Goal: Task Accomplishment & Management: Complete application form

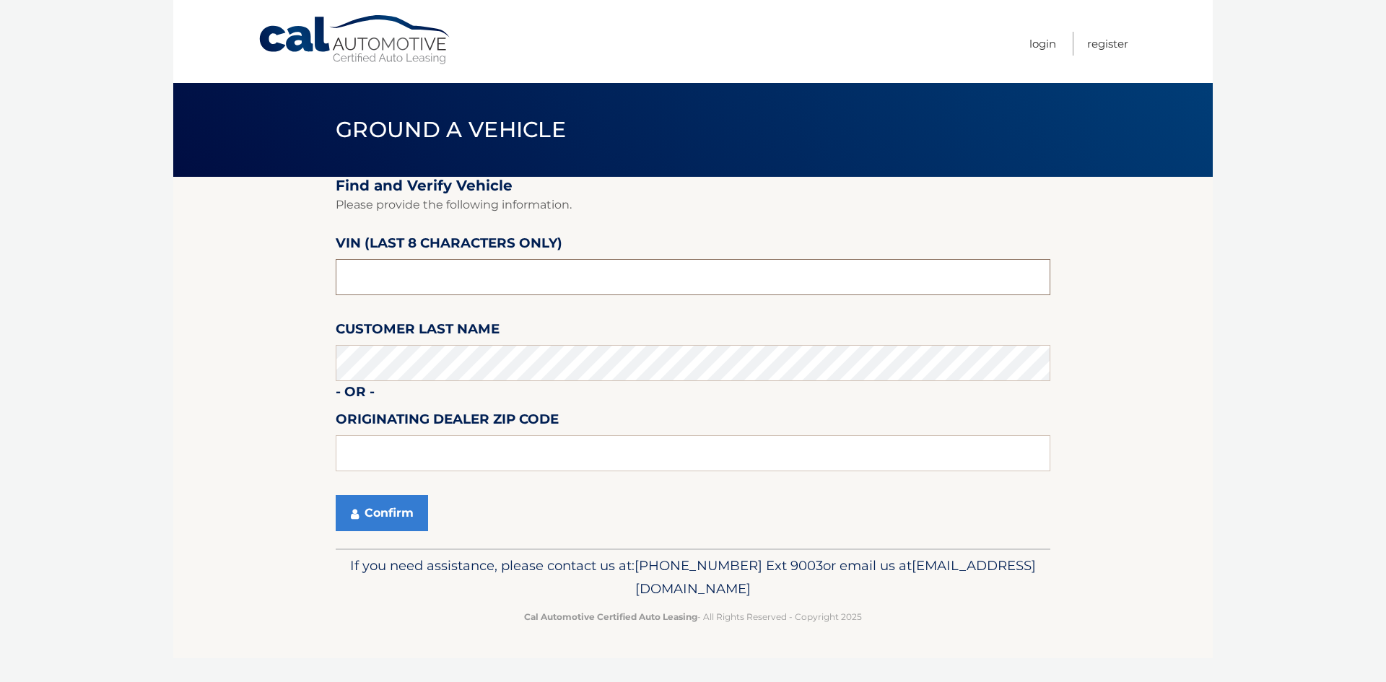
click at [476, 280] on input "text" at bounding box center [693, 277] width 715 height 36
type input "nc211506"
click at [387, 507] on button "Confirm" at bounding box center [382, 513] width 92 height 36
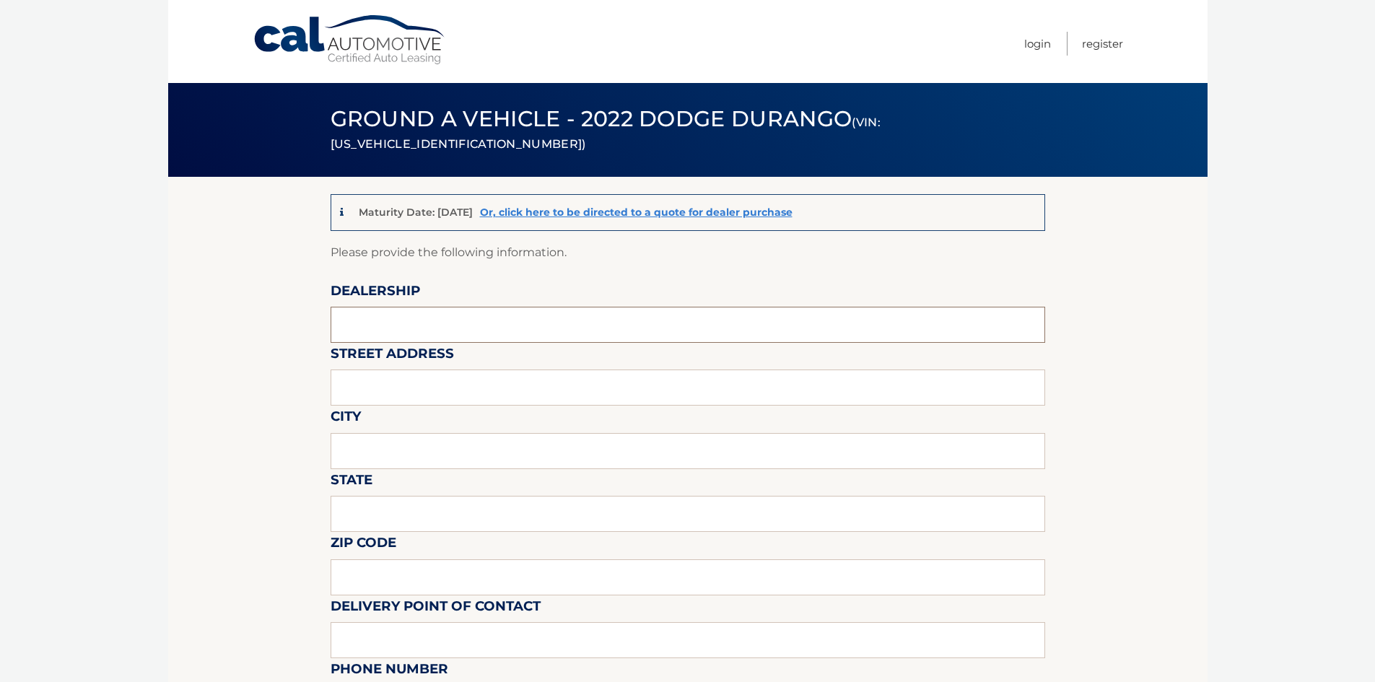
click at [395, 324] on input "text" at bounding box center [688, 325] width 715 height 36
type input "WESTBURY TOYOTA"
click at [416, 391] on input "text" at bounding box center [688, 388] width 715 height 36
type input "1121 OLD COUNTRY RD"
type input "WESTBURY"
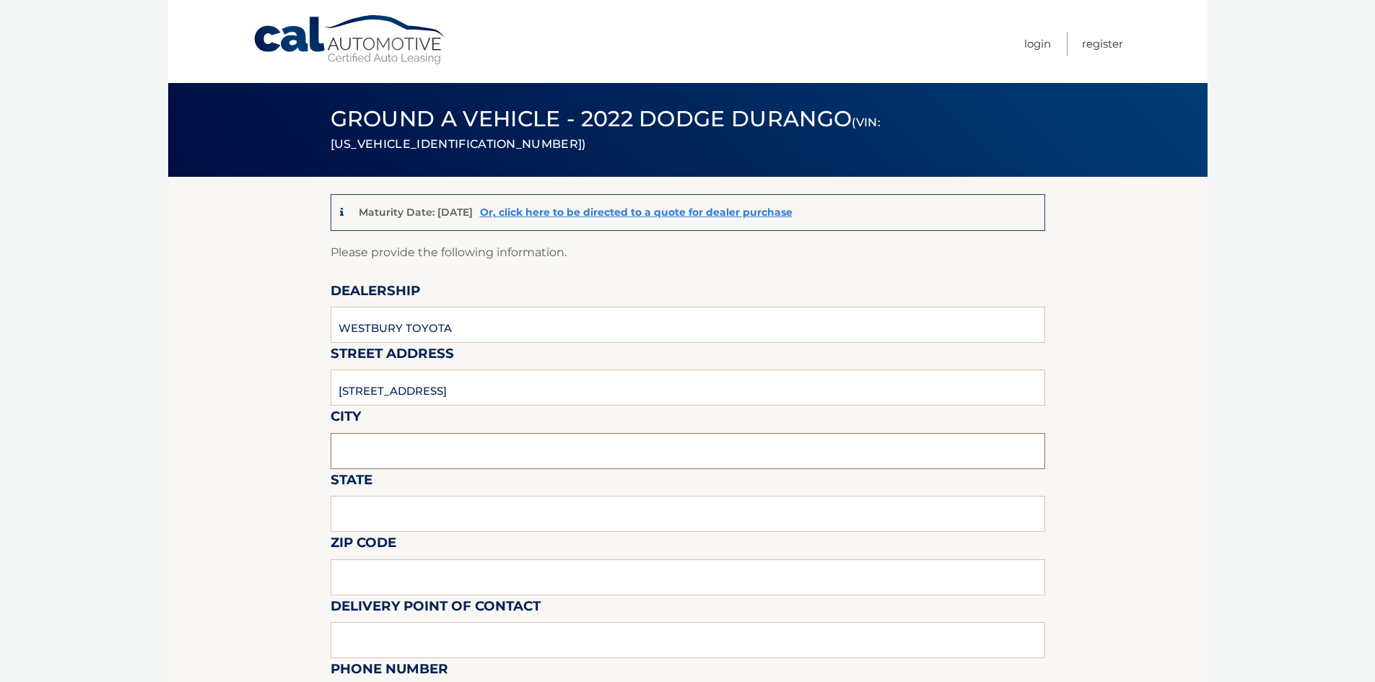
type input "NY"
type input "11590"
type input "RSOUTHARD@WESTBURYTOYOTA.COM"
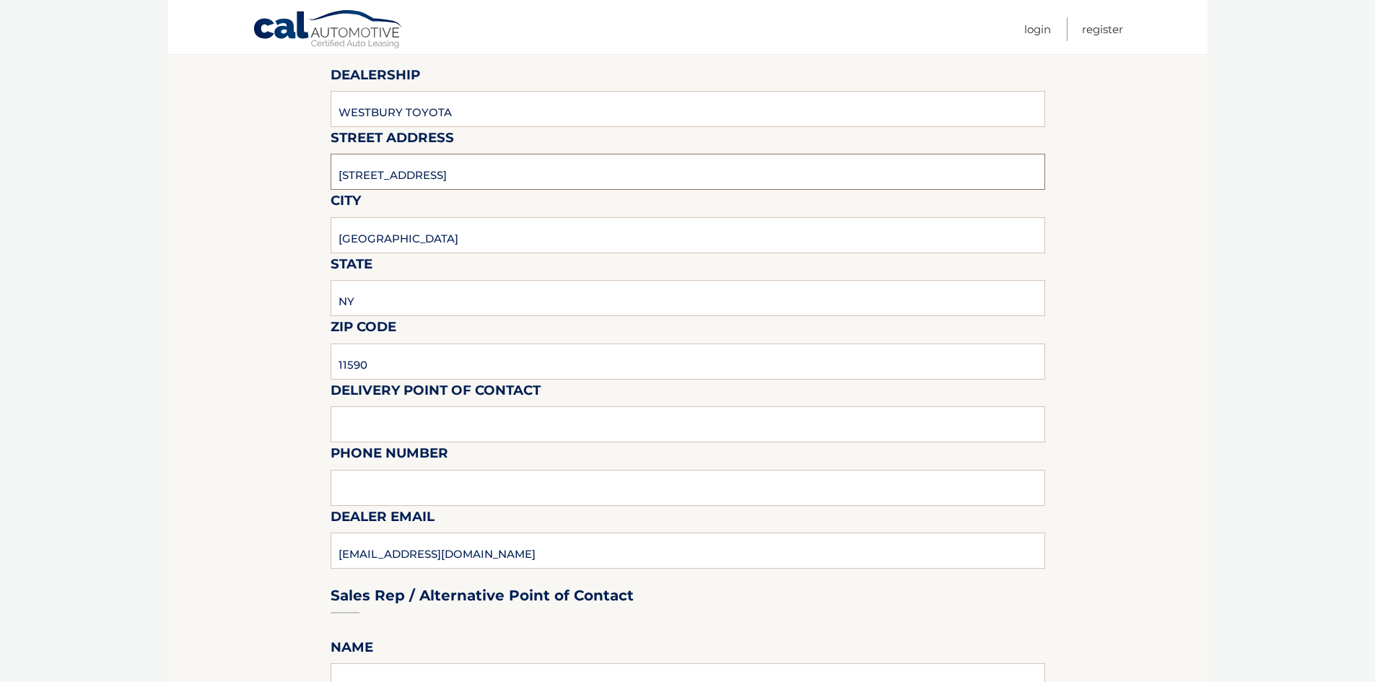
scroll to position [217, 0]
click at [419, 418] on input "text" at bounding box center [688, 424] width 715 height 36
type input "ROBERT J SOUTHARD"
type input "5163050768"
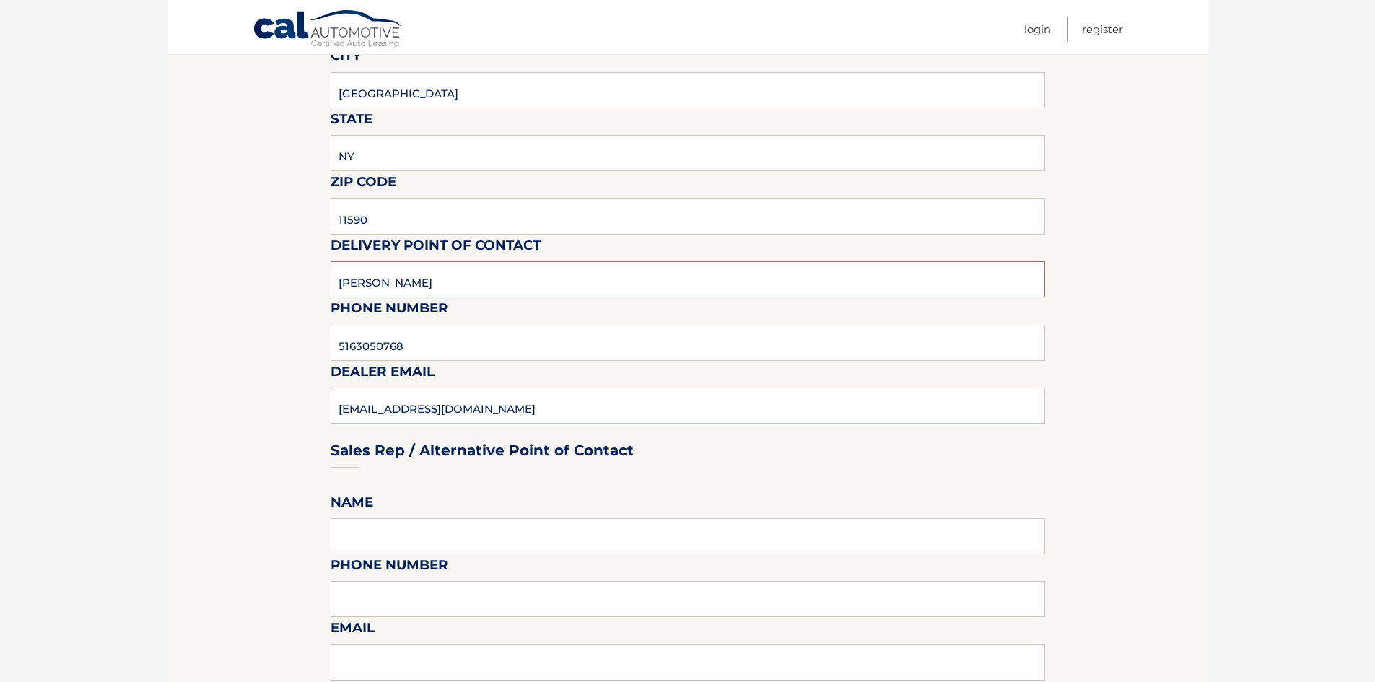
click at [396, 288] on input "ROBERT J SOUTHARD" at bounding box center [688, 279] width 715 height 36
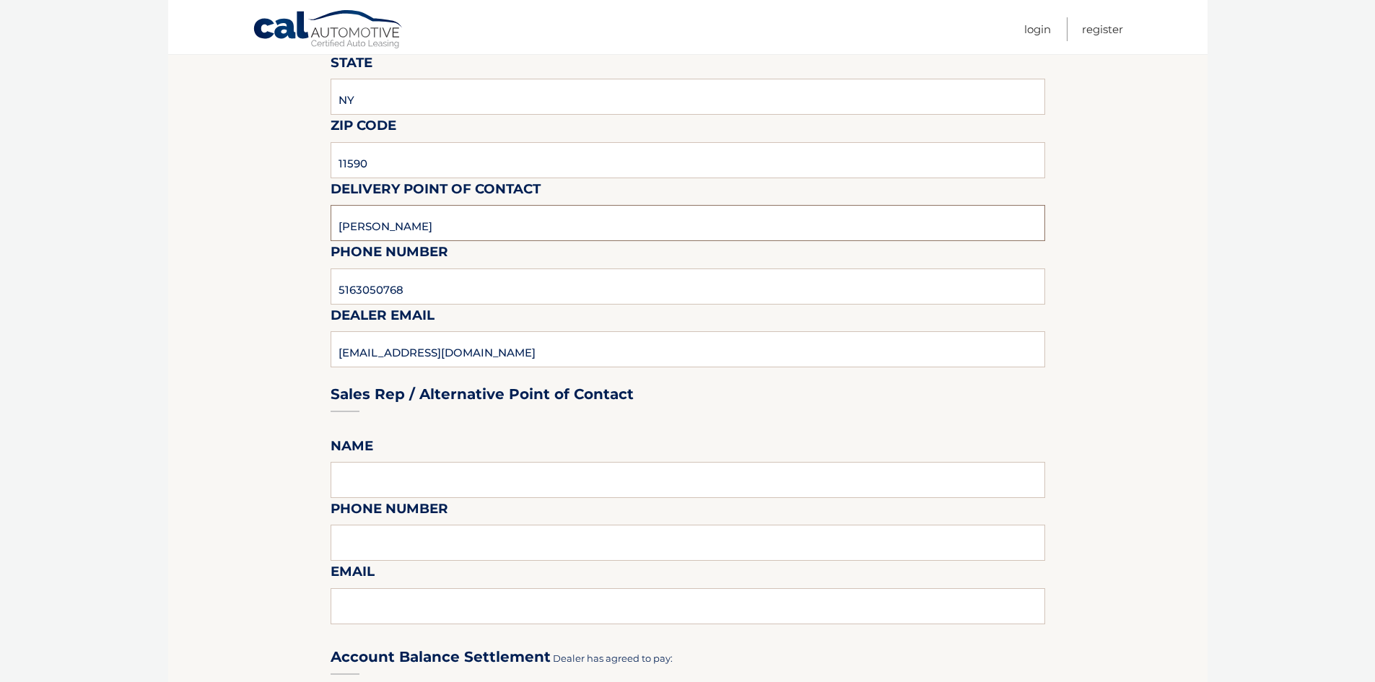
scroll to position [505, 0]
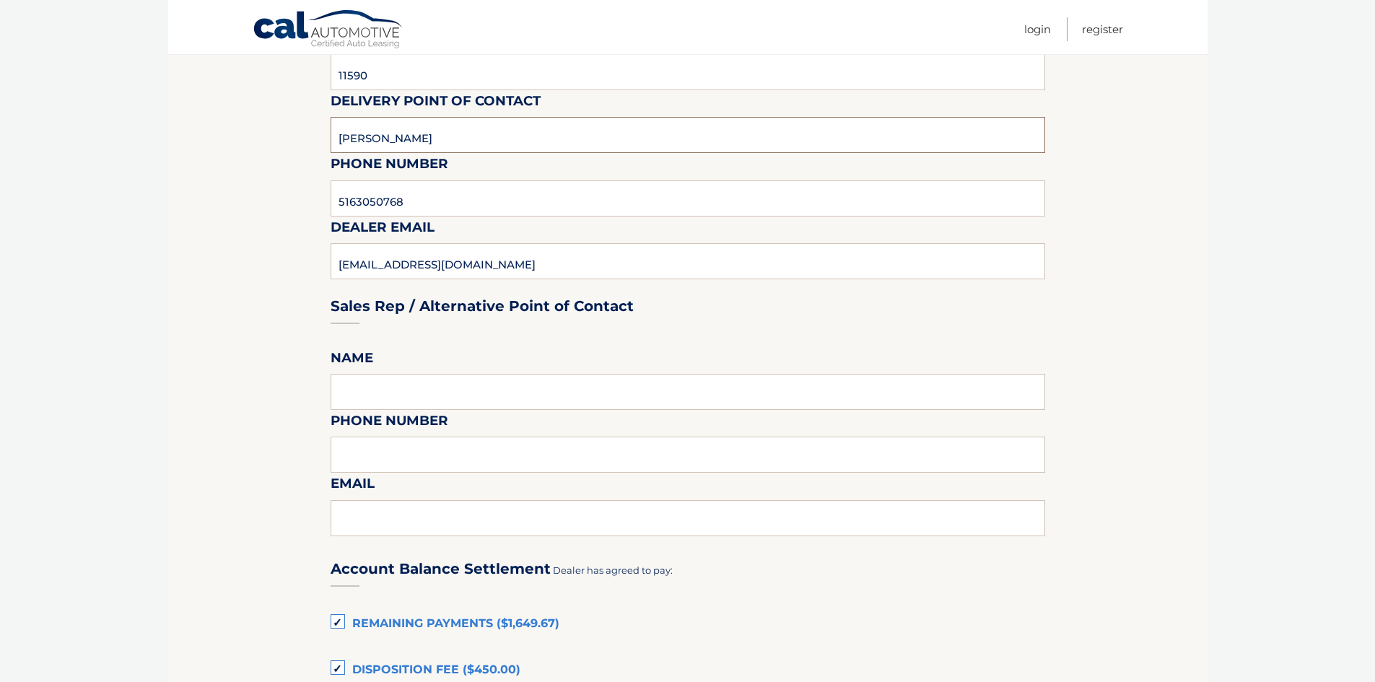
type input "ROBERT SOUTHARD"
click at [413, 394] on input "text" at bounding box center [688, 392] width 715 height 36
type input "ROBERT J SOUTHARD"
type input "5163050768"
type input "rsouthard26@yahoo.com"
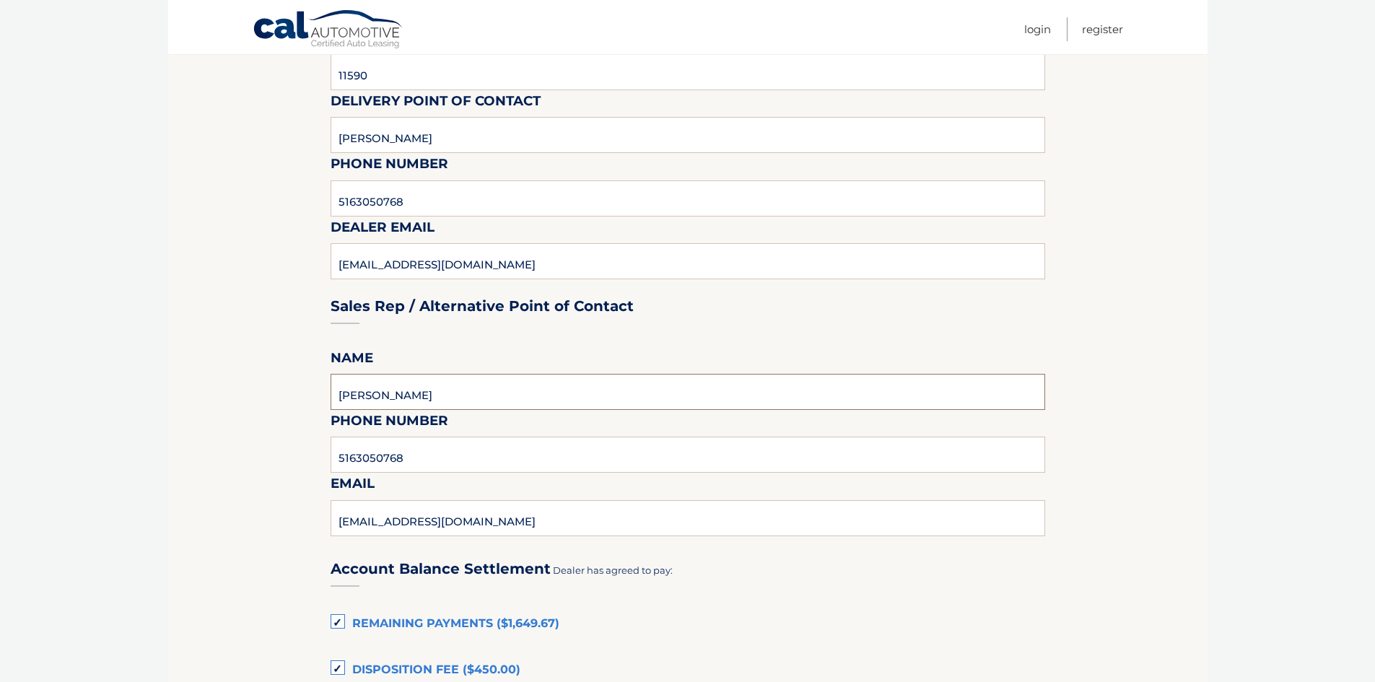
click at [394, 399] on input "ROBERT J SOUTHARD" at bounding box center [688, 392] width 715 height 36
click at [400, 394] on input "ROBERT J SOUTHARD" at bounding box center [688, 392] width 715 height 36
type input "BRANDON VERGARA"
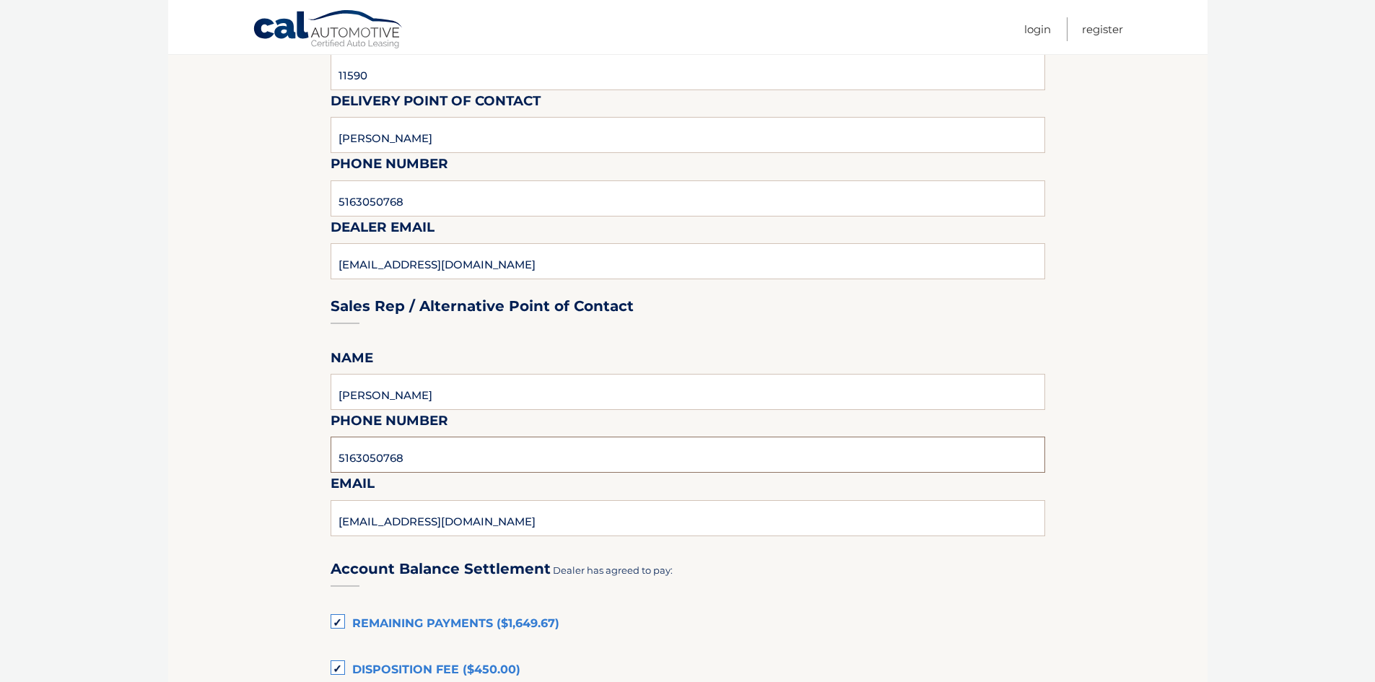
click at [435, 458] on input "5163050768" at bounding box center [688, 455] width 715 height 36
click at [434, 458] on input "5163050768" at bounding box center [688, 455] width 715 height 36
type input "5163333100"
click at [419, 519] on input "rsouthard26@yahoo.com" at bounding box center [688, 518] width 715 height 36
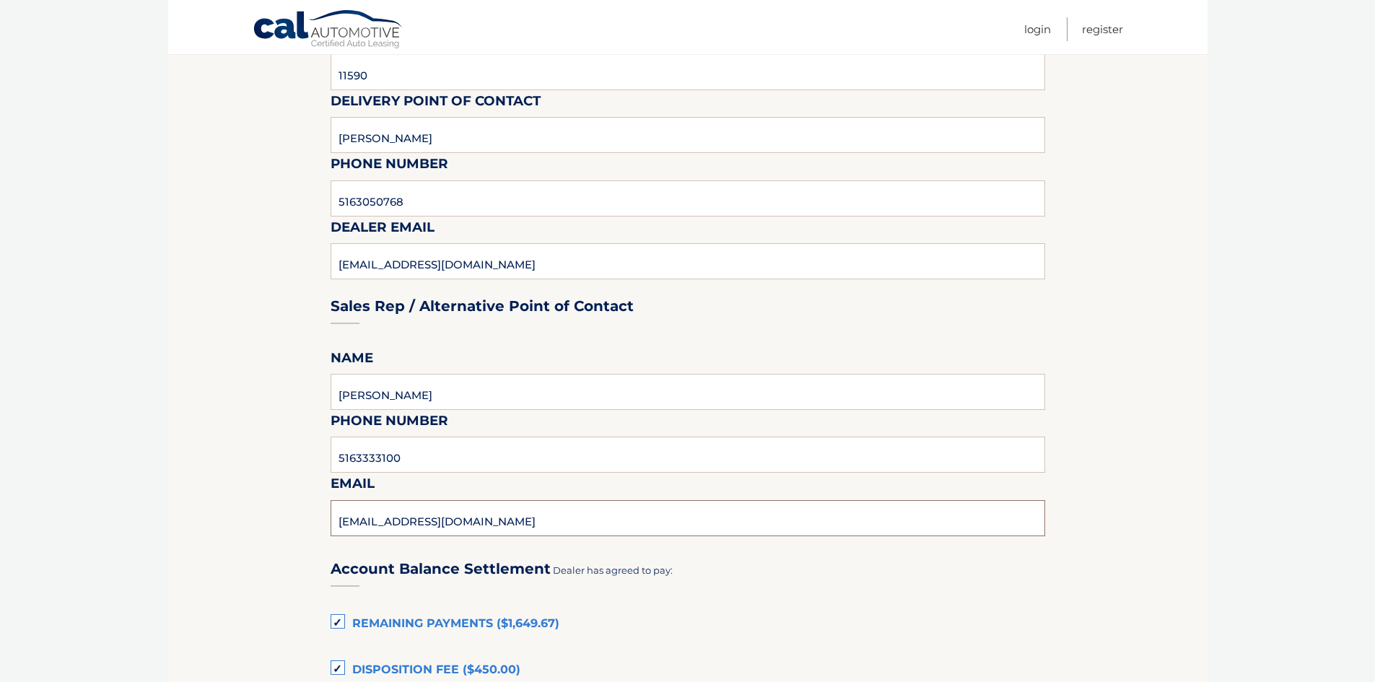
click at [419, 519] on input "rsouthard26@yahoo.com" at bounding box center [688, 518] width 715 height 36
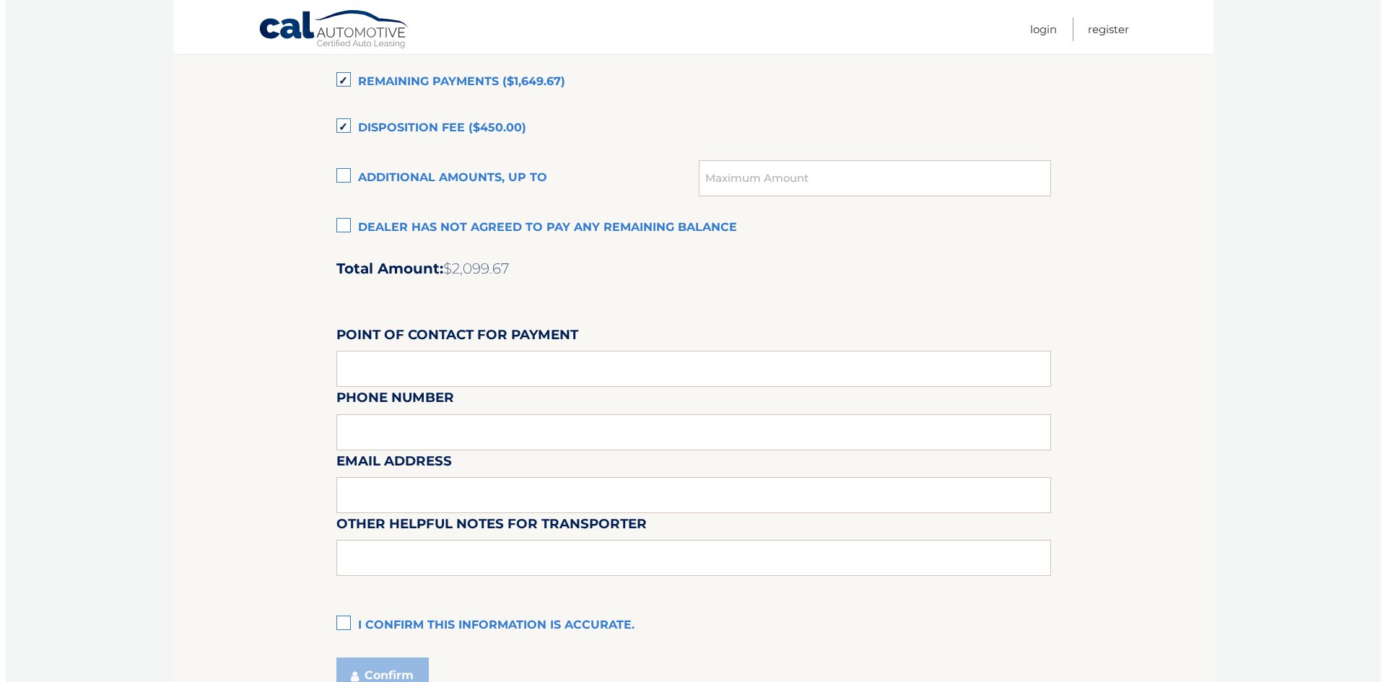
scroll to position [1083, 0]
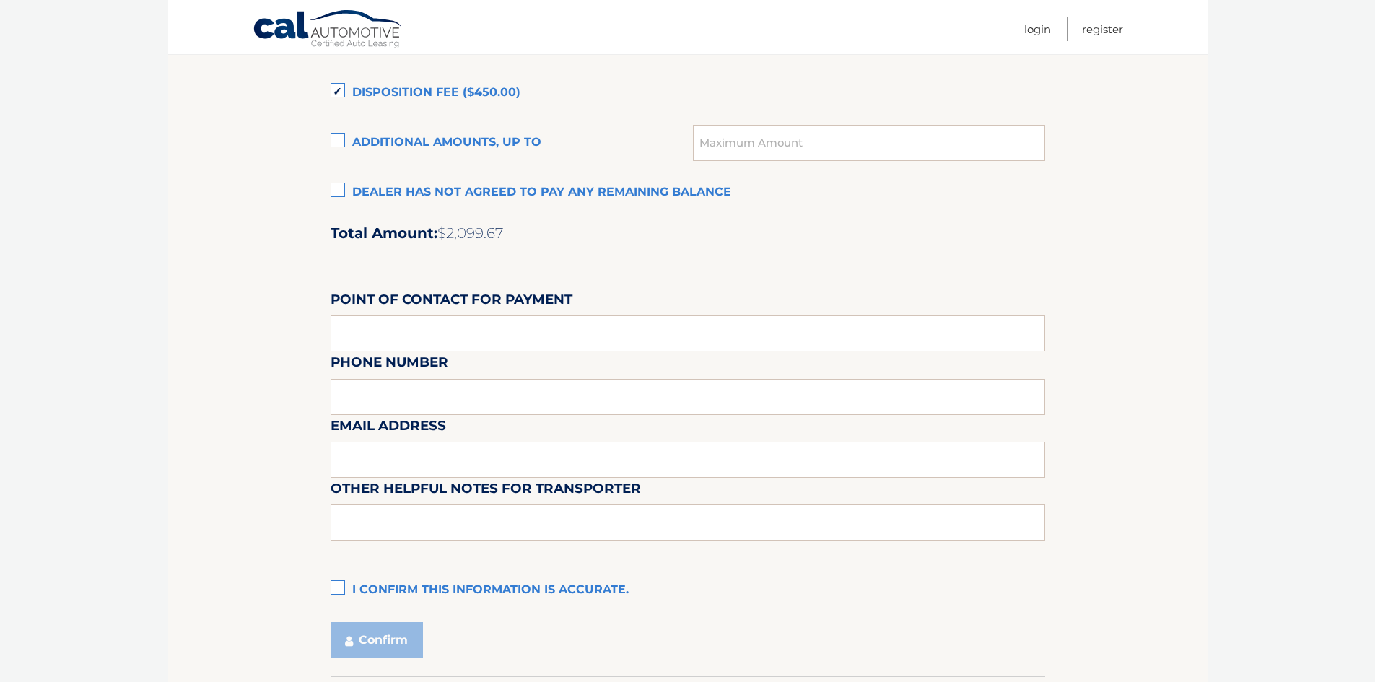
type input "BVER"
click at [437, 338] on input "text" at bounding box center [688, 333] width 715 height 36
type input "BRANDON VERGARA"
drag, startPoint x: 445, startPoint y: 352, endPoint x: 407, endPoint y: 393, distance: 55.2
click at [407, 393] on div "Email Address" at bounding box center [688, 383] width 715 height 63
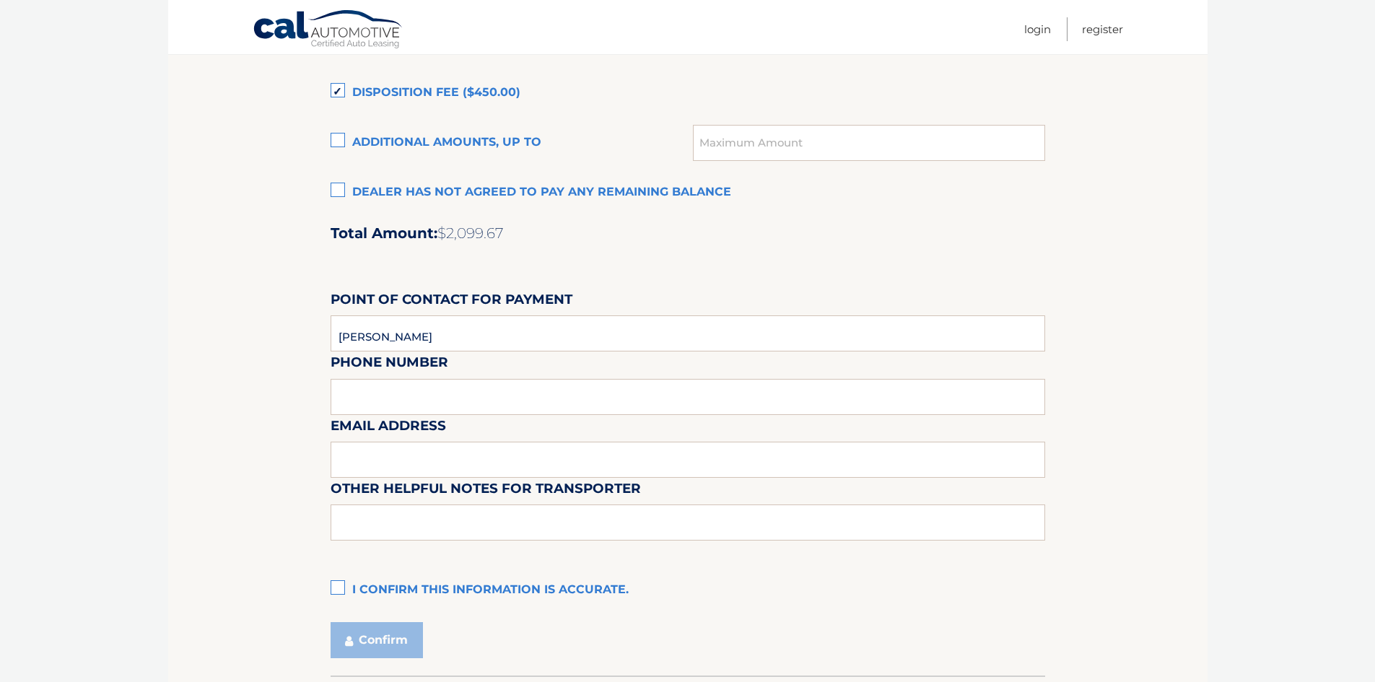
click at [410, 404] on div "Email Address" at bounding box center [688, 383] width 715 height 63
drag, startPoint x: 459, startPoint y: 378, endPoint x: 463, endPoint y: 390, distance: 12.8
click at [458, 378] on div "Email Address" at bounding box center [688, 383] width 715 height 63
click at [461, 403] on div "Email Address" at bounding box center [688, 383] width 715 height 63
type input "bvergara@westburytoyota.com"
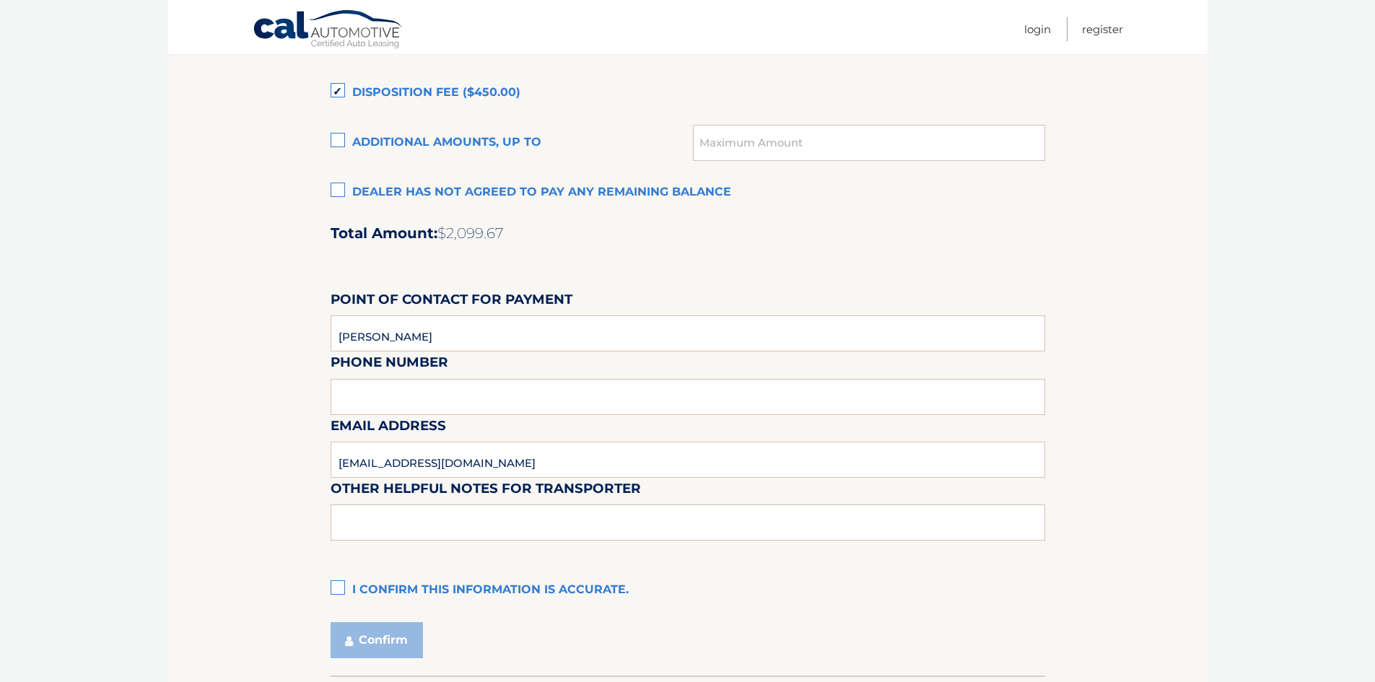
click at [342, 588] on label "I confirm this information is accurate." at bounding box center [688, 590] width 715 height 29
click at [0, 0] on input "I confirm this information is accurate." at bounding box center [0, 0] width 0 height 0
click at [385, 643] on button "Confirm" at bounding box center [377, 640] width 92 height 36
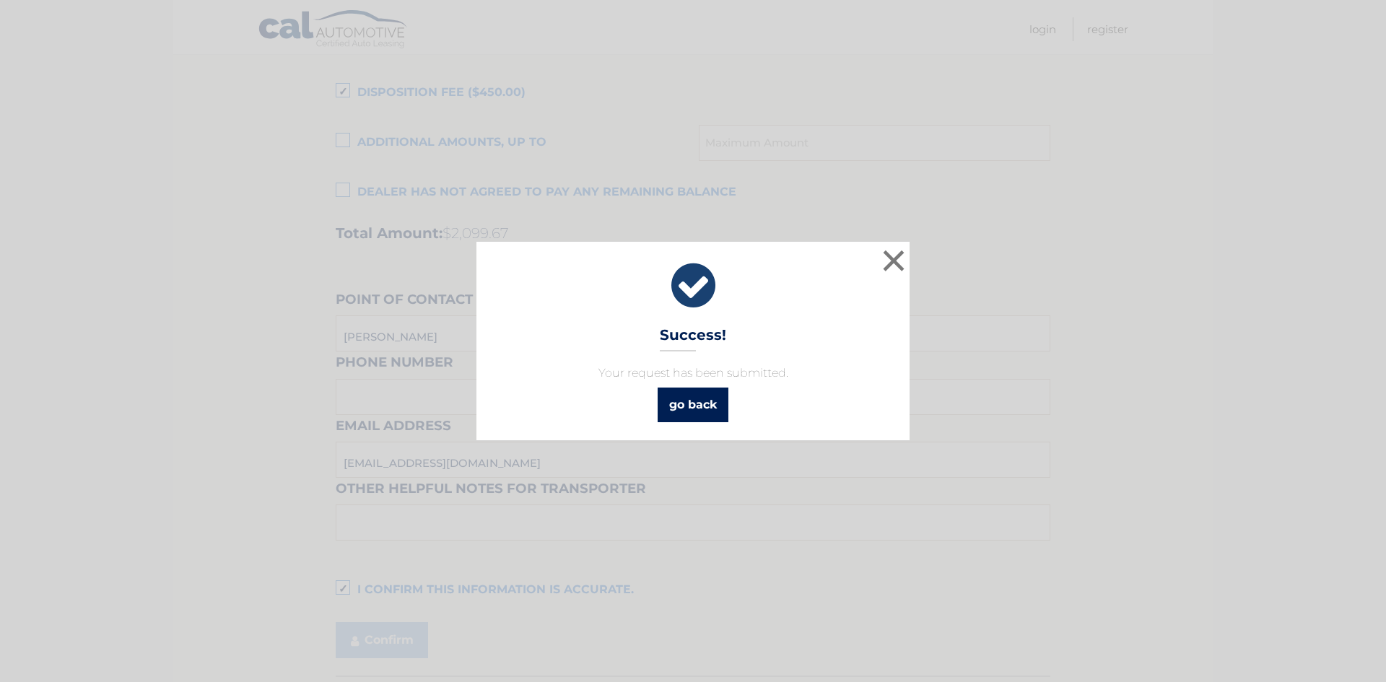
click at [696, 395] on link "go back" at bounding box center [693, 405] width 71 height 35
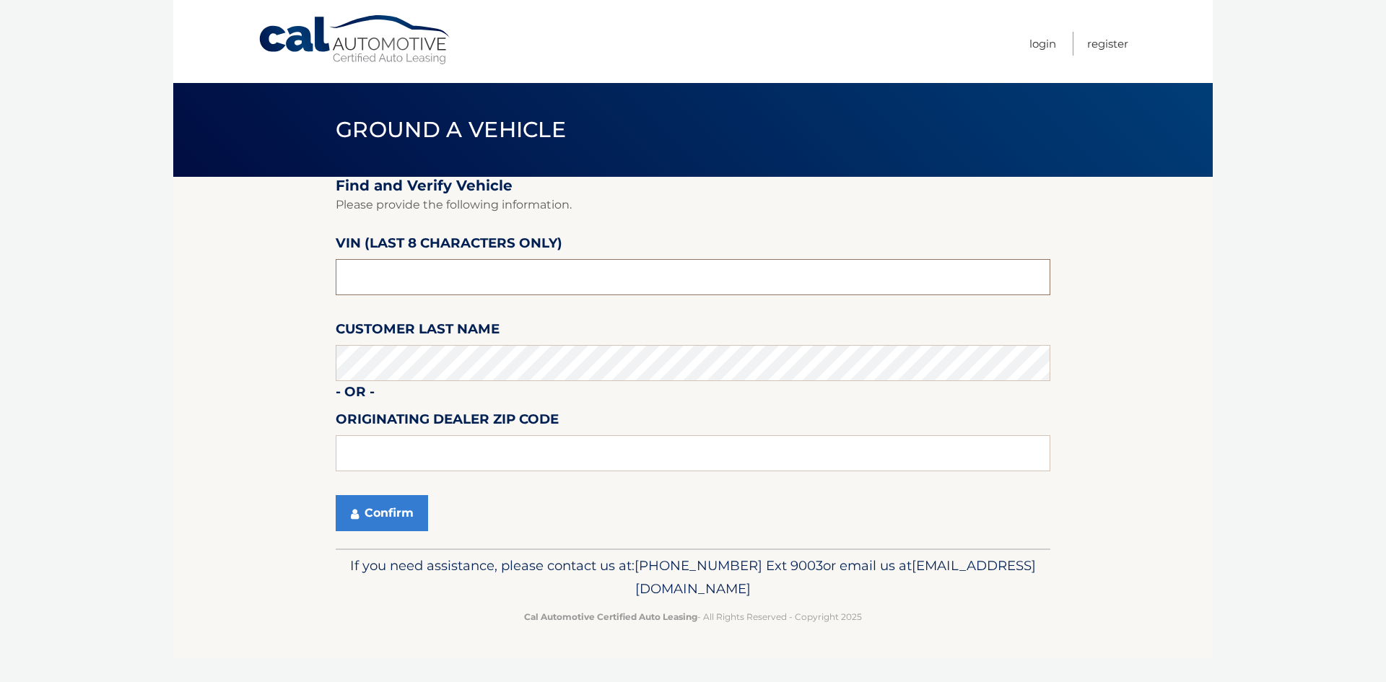
drag, startPoint x: 469, startPoint y: 274, endPoint x: 498, endPoint y: 237, distance: 46.2
click at [476, 266] on input "text" at bounding box center [693, 277] width 715 height 36
type input "RU111613"
click at [402, 502] on button "Confirm" at bounding box center [382, 513] width 92 height 36
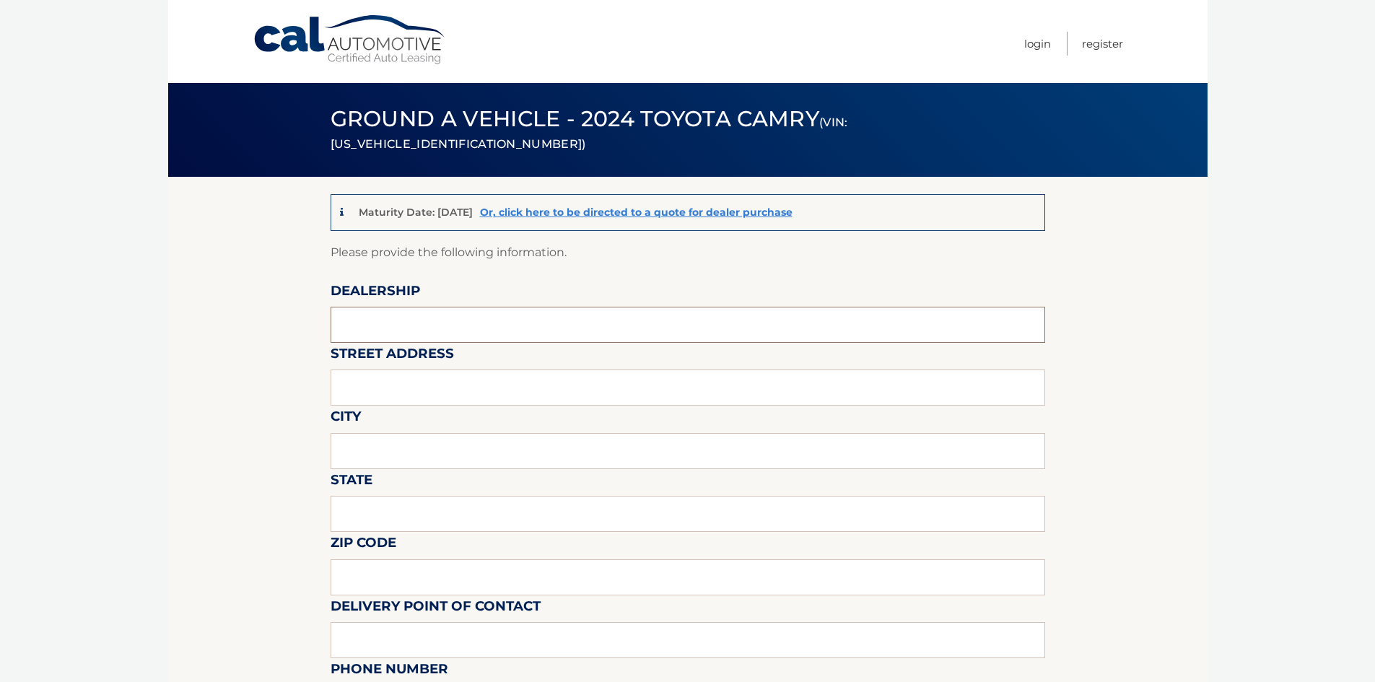
click at [365, 308] on input "text" at bounding box center [688, 325] width 715 height 36
type input "WESTBURY TOYOTA"
click at [443, 385] on input "text" at bounding box center [688, 388] width 715 height 36
type input "1121 OLD COUNTRY RD"
type input "WESTBURY"
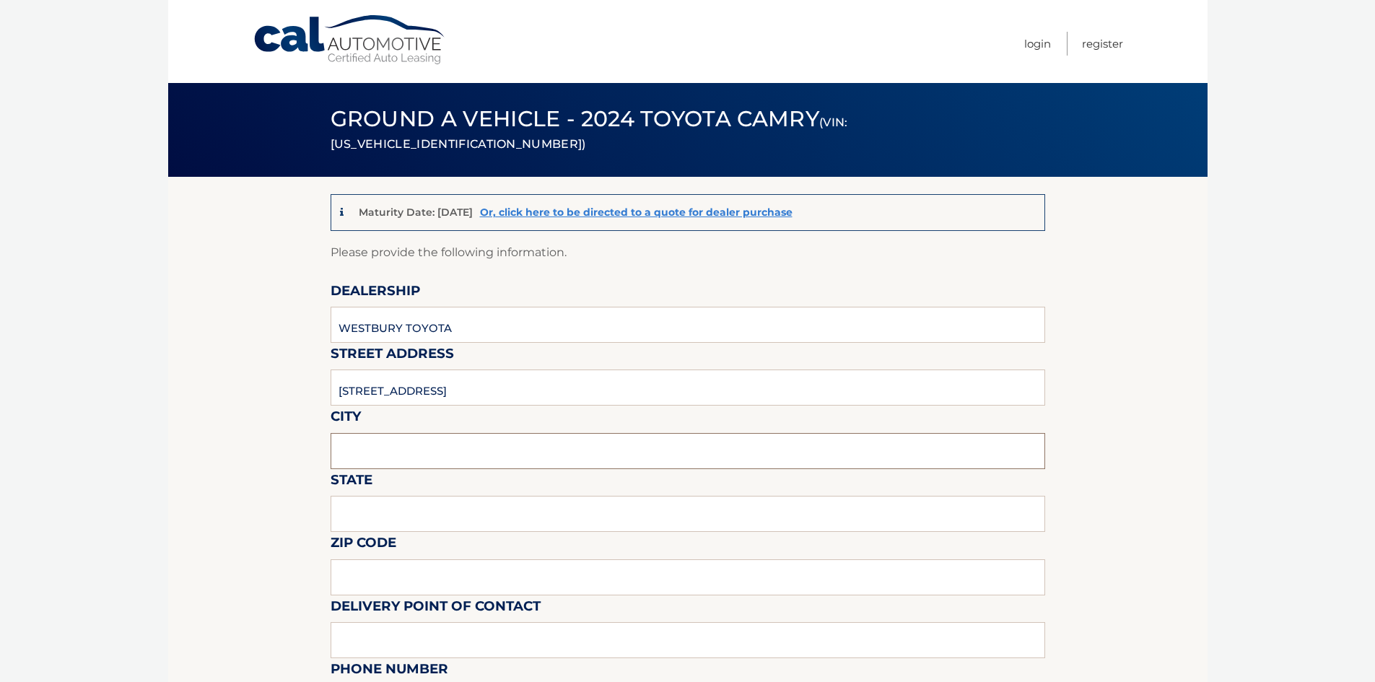
type input "NY"
type input "11590"
type input "RSOUTHARD@WESTBURYTOYOTA.COM"
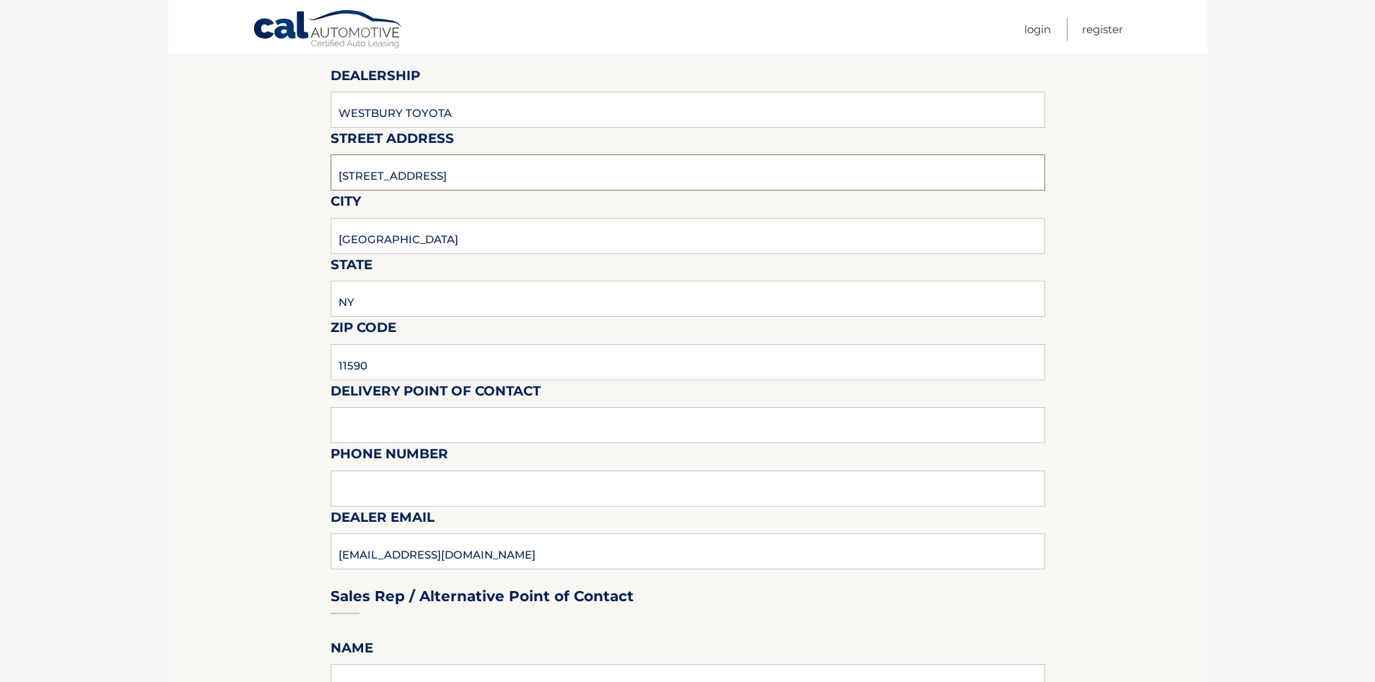
scroll to position [217, 0]
click at [436, 426] on input "text" at bounding box center [688, 424] width 715 height 36
type input "ROBERT J SOUTHARD"
type input "5163050768"
click at [393, 435] on input "ROBERT J SOUTHARD" at bounding box center [688, 424] width 715 height 36
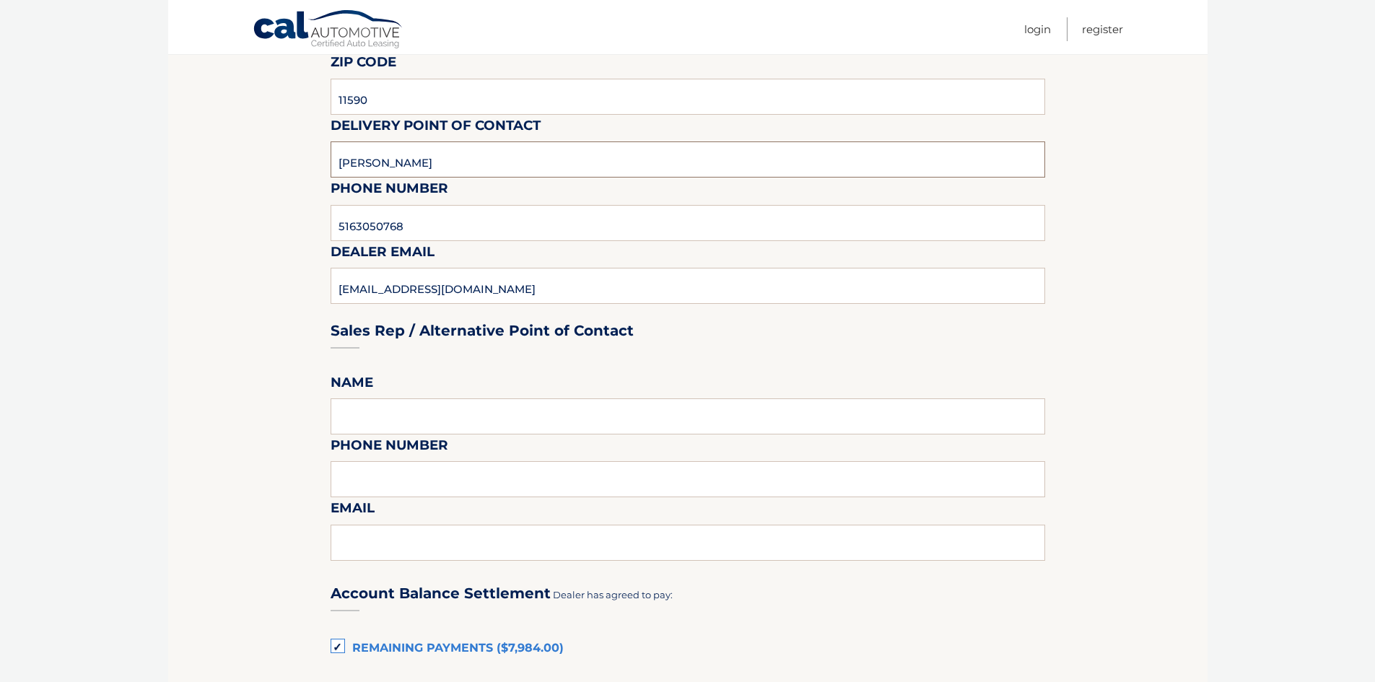
scroll to position [505, 0]
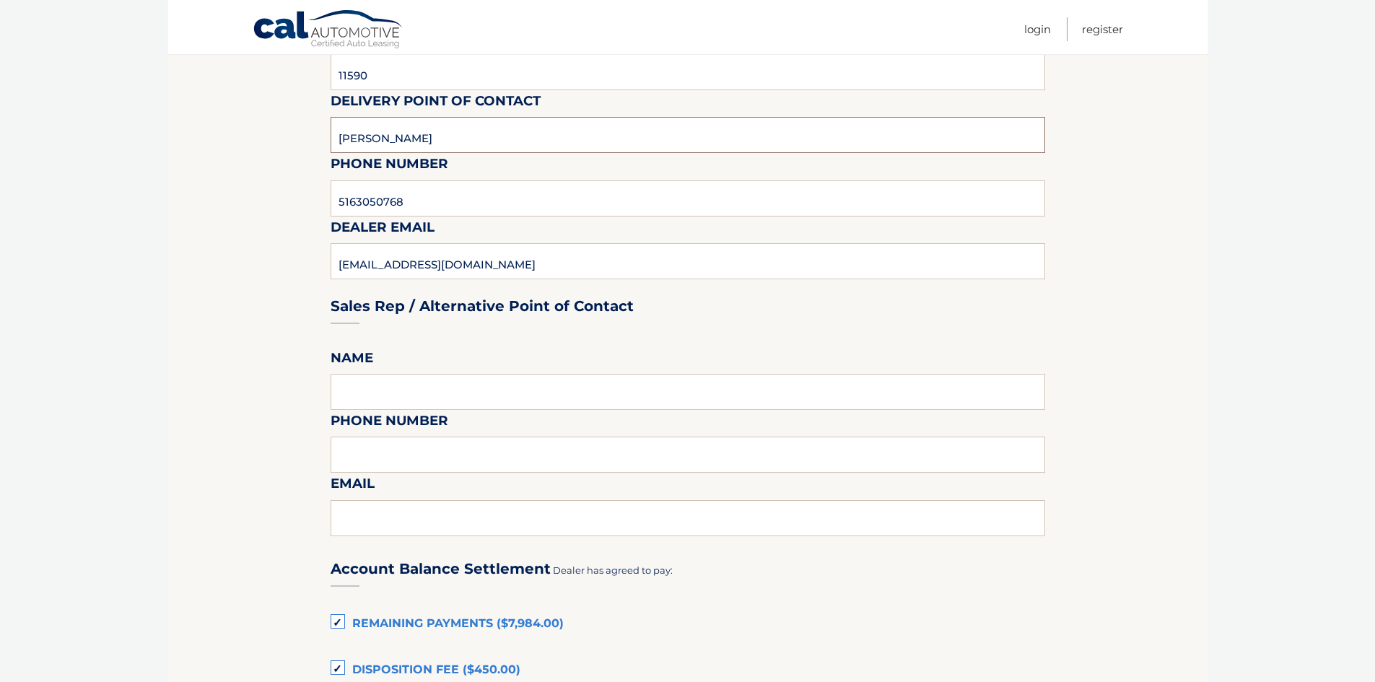
type input "ROBERT SOUTHARD"
click at [393, 396] on input "text" at bounding box center [688, 392] width 715 height 36
type input "BRANDON VERGARA"
click at [425, 453] on input "text" at bounding box center [688, 455] width 715 height 36
type input "5163333100"
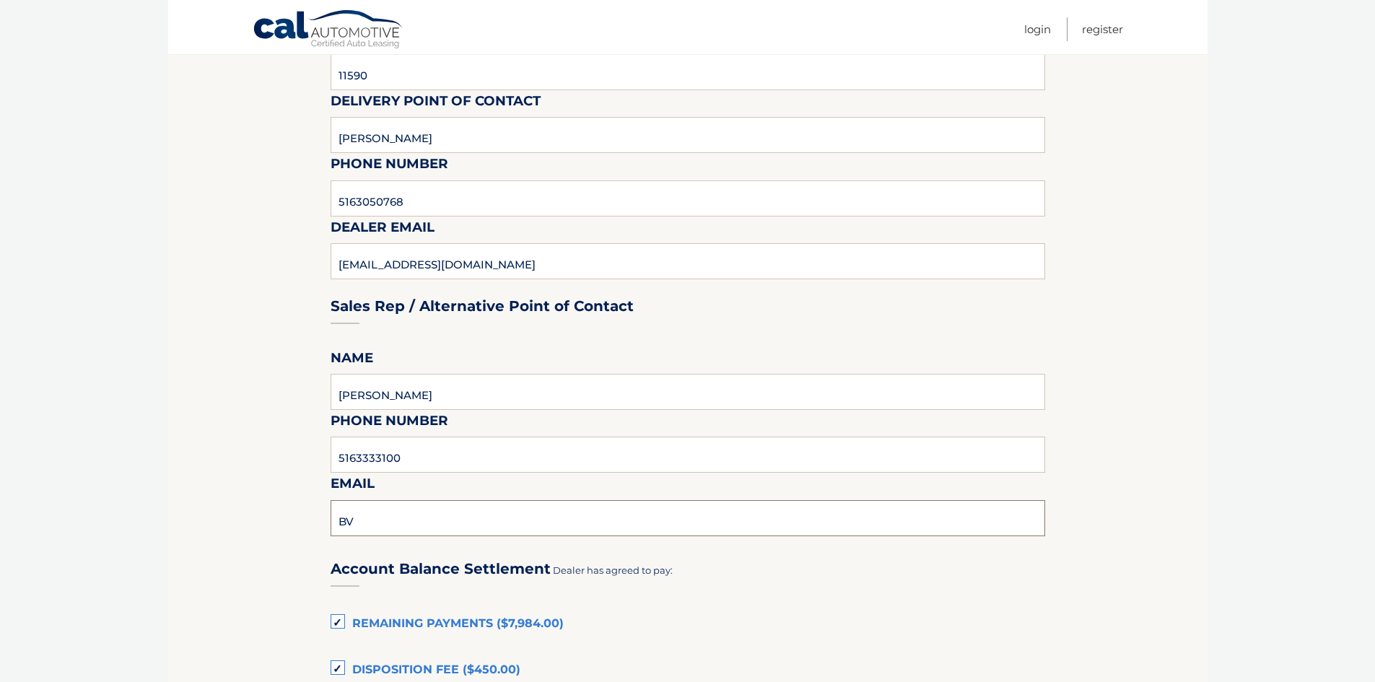
type input "BVERGARA@WESTBURYTOYOTA.COM"
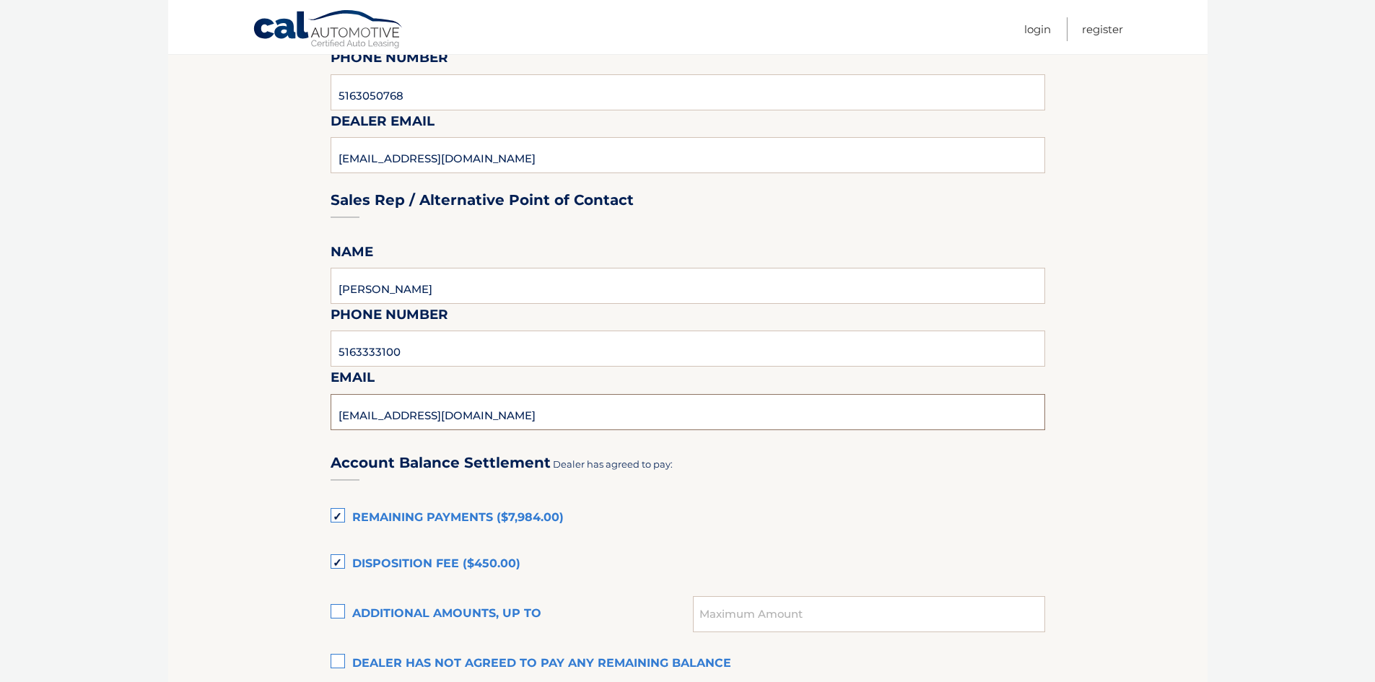
scroll to position [722, 0]
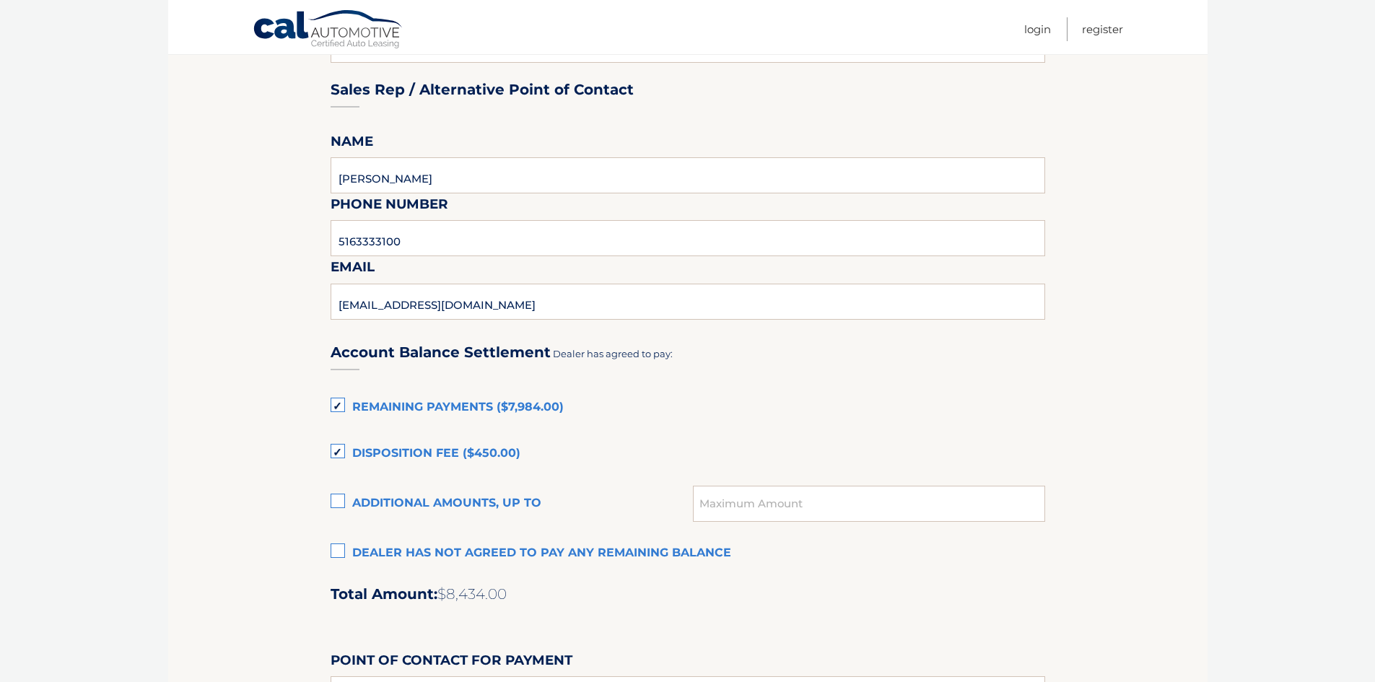
click at [338, 455] on label "Disposition Fee ($450.00)" at bounding box center [688, 454] width 715 height 29
click at [0, 0] on input "Disposition Fee ($450.00)" at bounding box center [0, 0] width 0 height 0
click at [339, 409] on label "Remaining Payments ($7,984.00)" at bounding box center [688, 407] width 715 height 29
click at [0, 0] on input "Remaining Payments ($7,984.00)" at bounding box center [0, 0] width 0 height 0
click at [341, 552] on label "Dealer has not agreed to pay any remaining balance" at bounding box center [688, 553] width 715 height 29
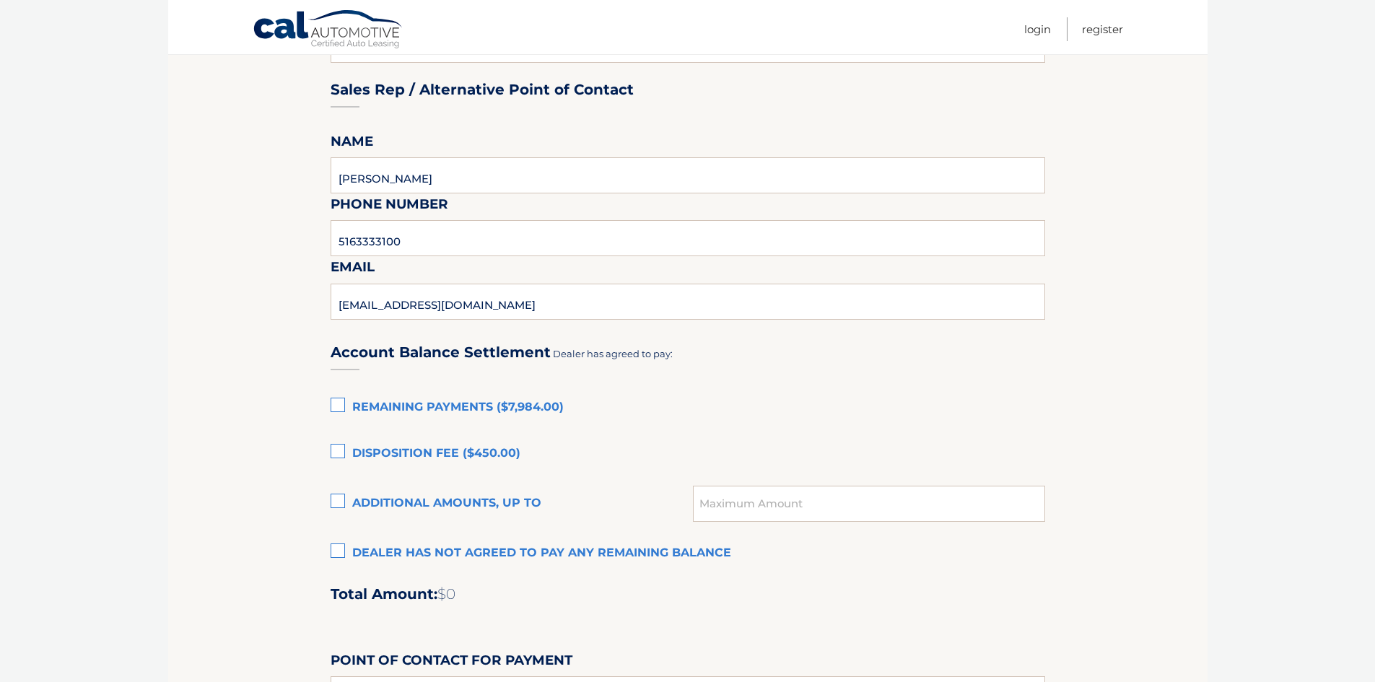
click at [0, 0] on input "Dealer has not agreed to pay any remaining balance" at bounding box center [0, 0] width 0 height 0
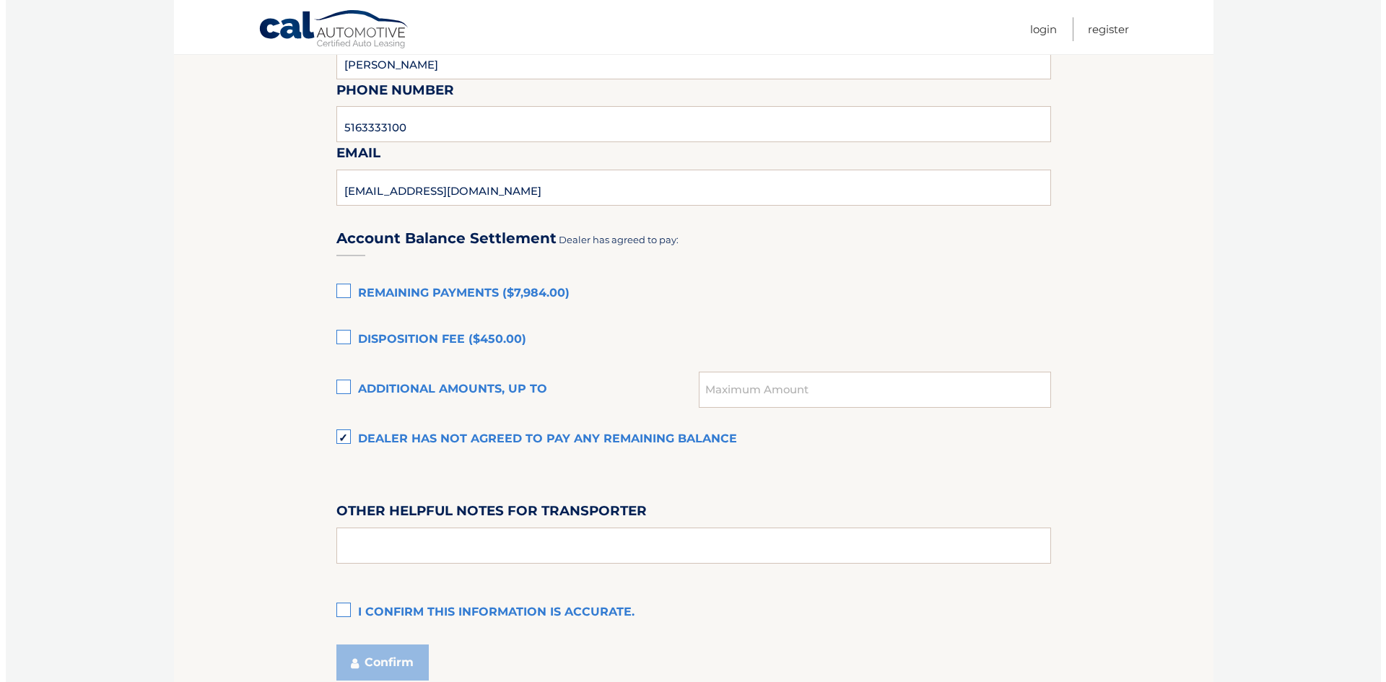
scroll to position [961, 0]
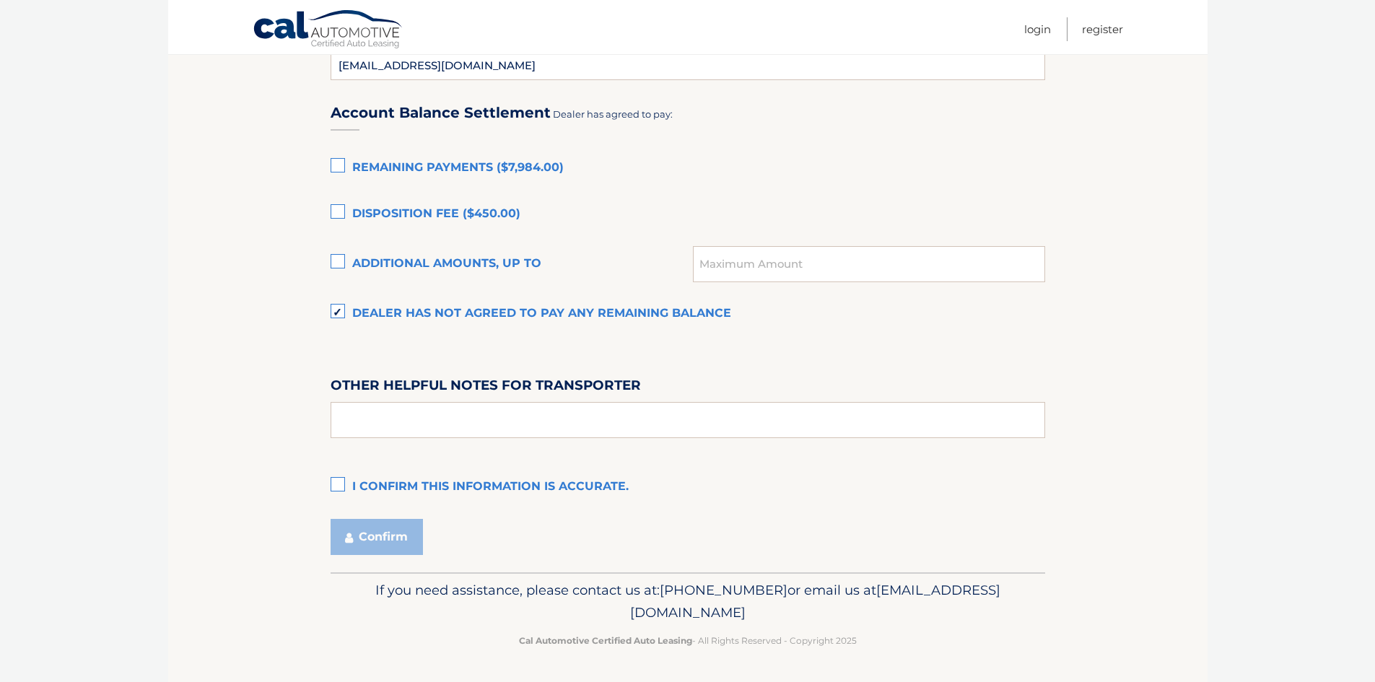
click at [338, 479] on label "I confirm this information is accurate." at bounding box center [688, 487] width 715 height 29
click at [0, 0] on input "I confirm this information is accurate." at bounding box center [0, 0] width 0 height 0
click at [384, 537] on button "Confirm" at bounding box center [377, 537] width 92 height 36
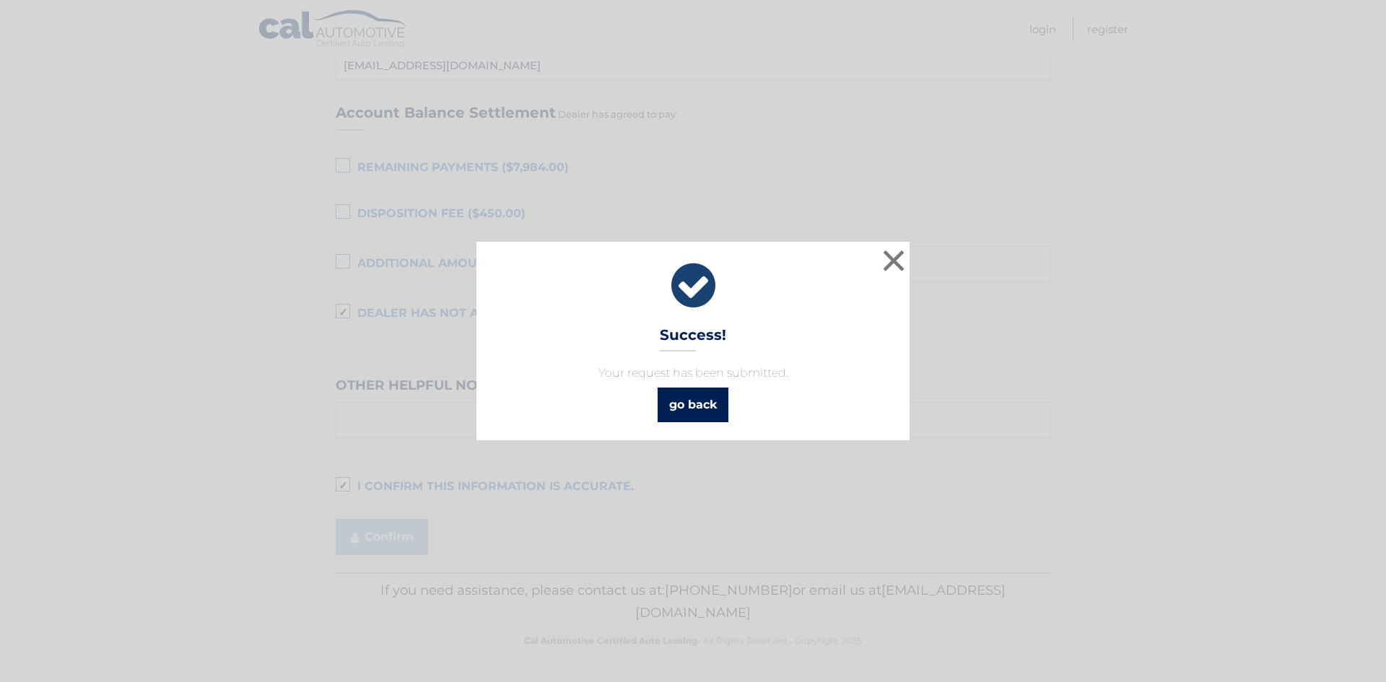
click at [712, 398] on link "go back" at bounding box center [693, 405] width 71 height 35
